Goal: Transaction & Acquisition: Book appointment/travel/reservation

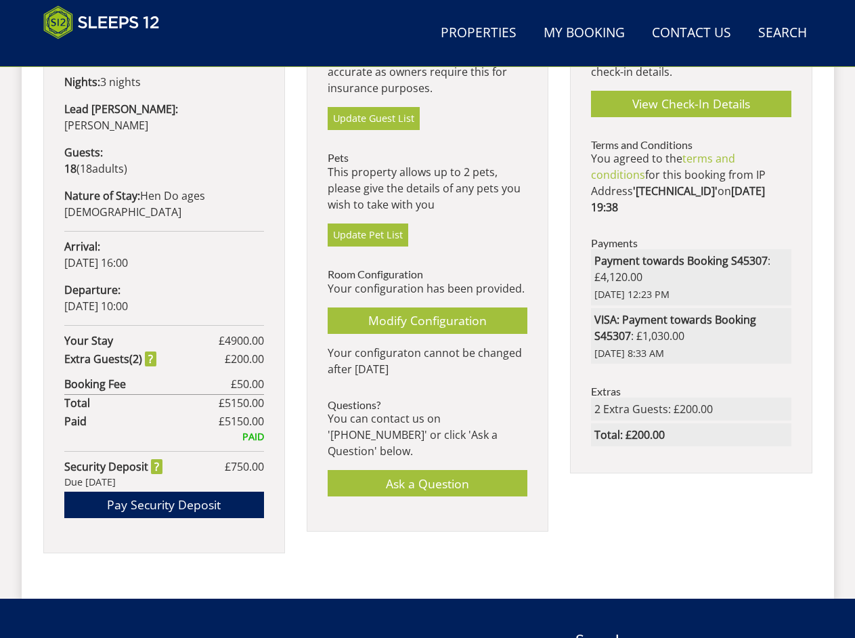
scroll to position [775, 0]
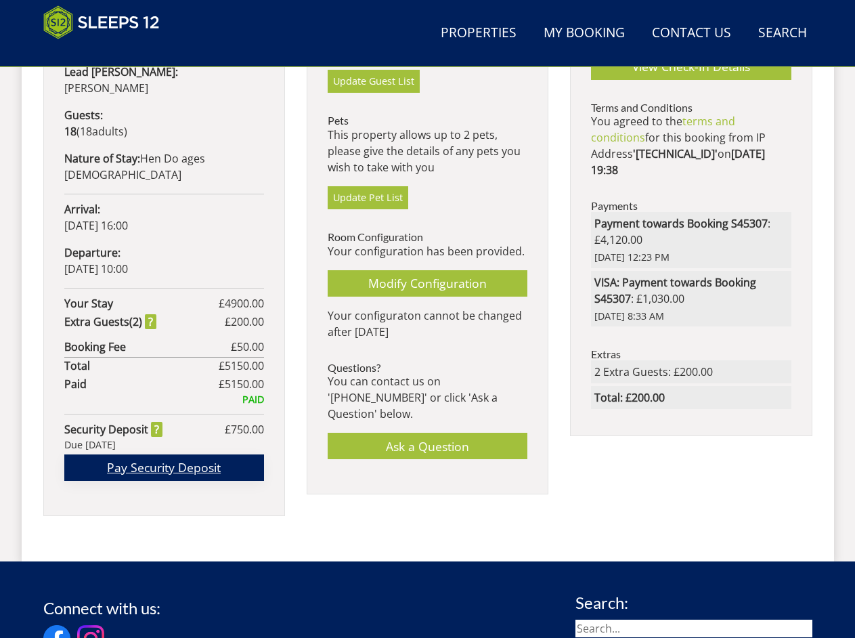
click at [200, 454] on link "Pay Security Deposit" at bounding box center [164, 467] width 200 height 26
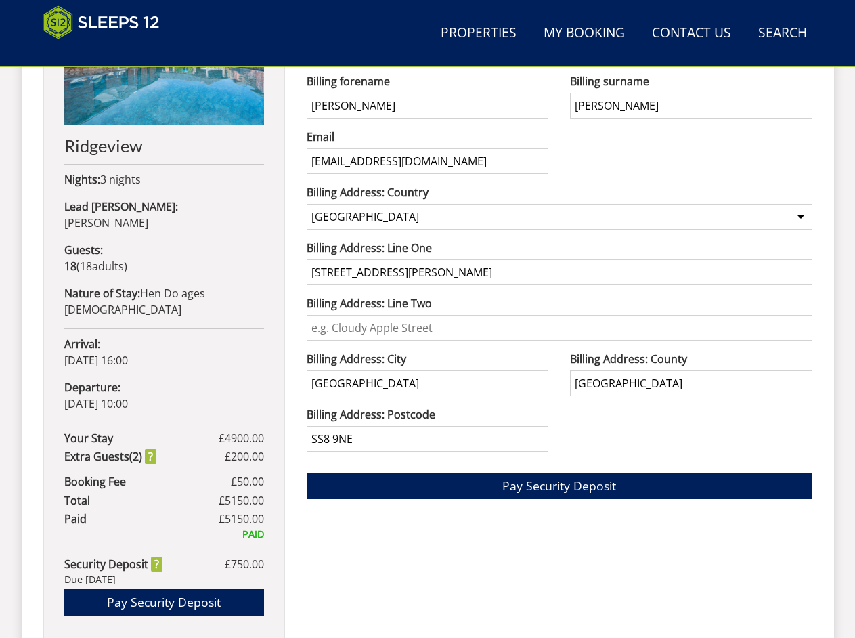
scroll to position [644, 0]
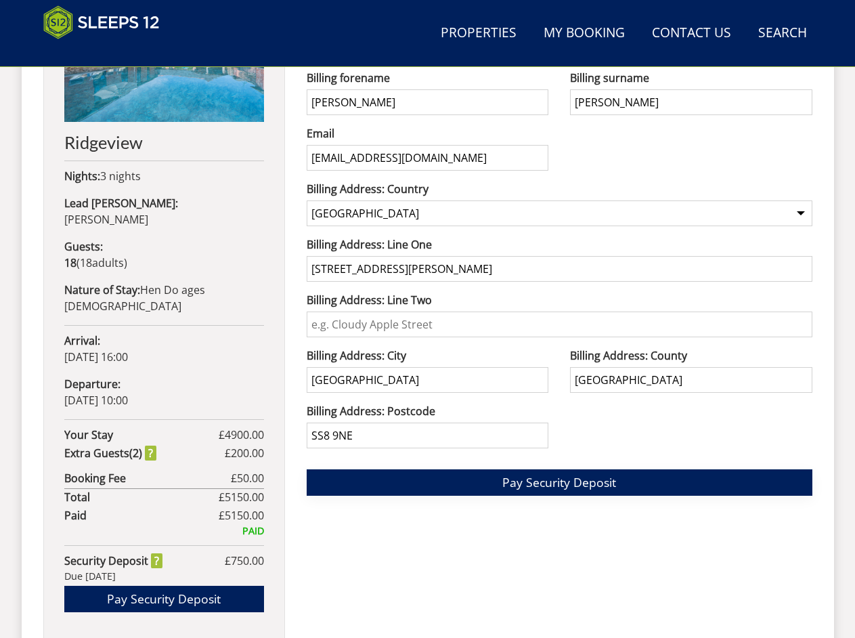
click at [557, 480] on span "Pay Security Deposit" at bounding box center [560, 482] width 114 height 16
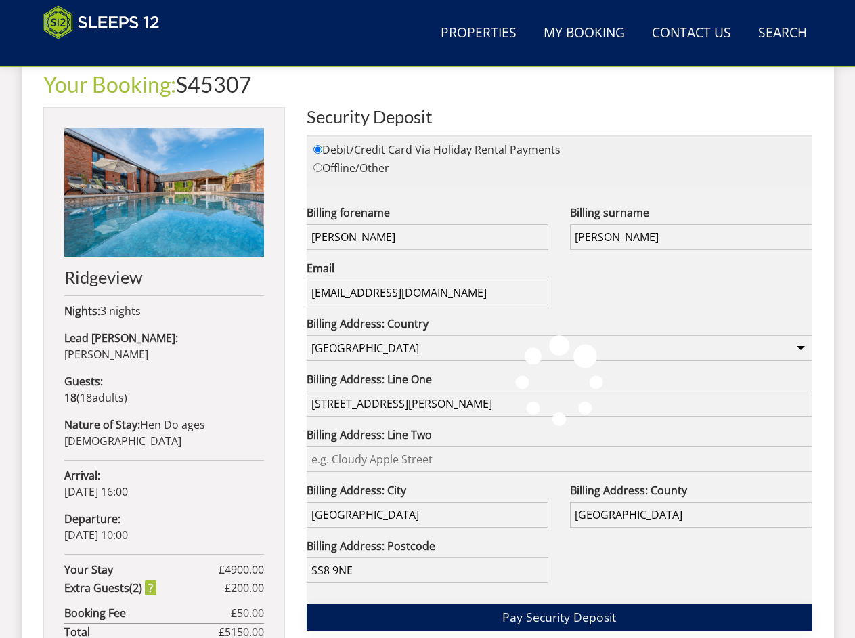
scroll to position [509, 0]
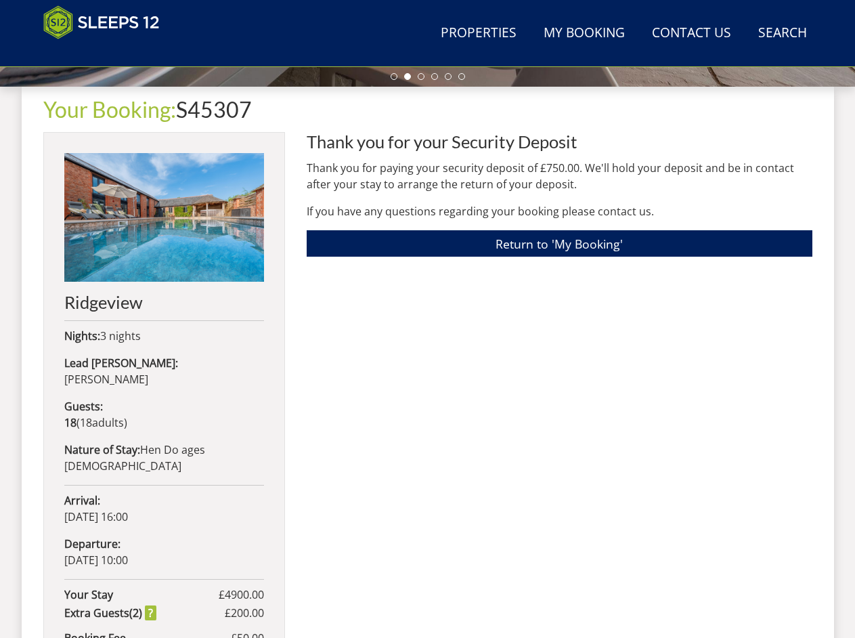
scroll to position [486, 0]
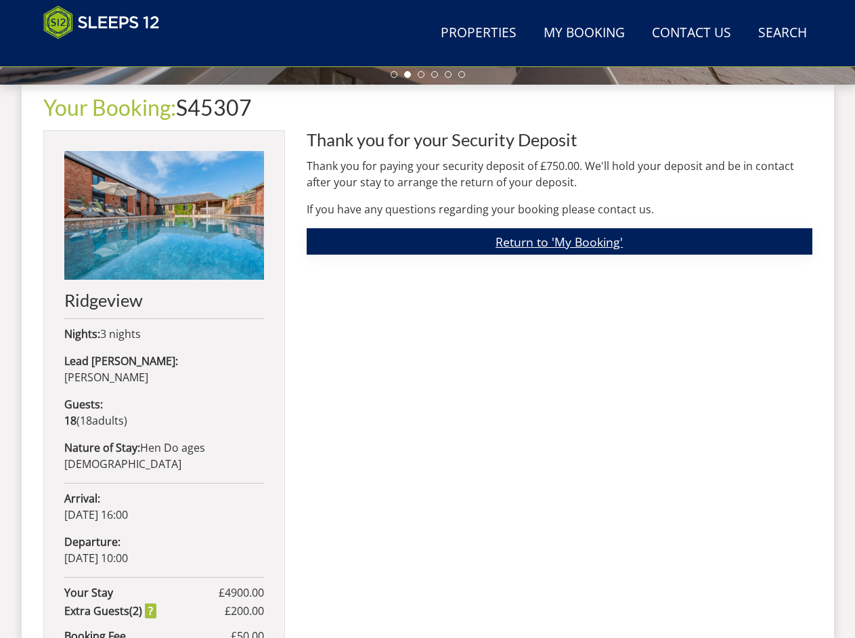
click at [484, 246] on link "Return to 'My Booking'" at bounding box center [560, 241] width 506 height 26
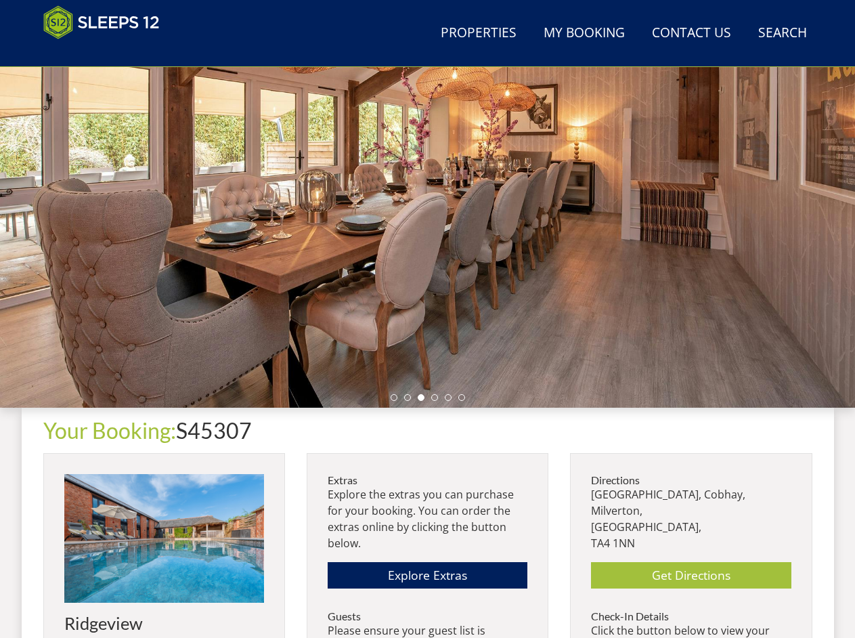
scroll to position [161, 0]
